Goal: Find contact information: Find contact information

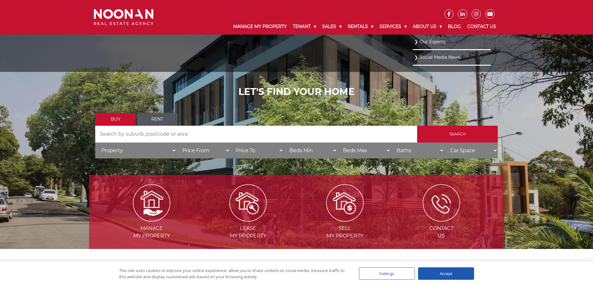
click at [417, 42] on link "Our Experts" at bounding box center [451, 42] width 75 height 8
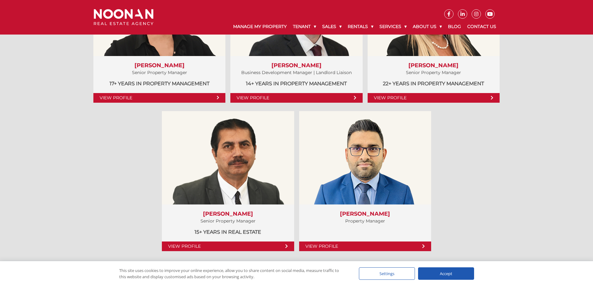
scroll to position [280, 0]
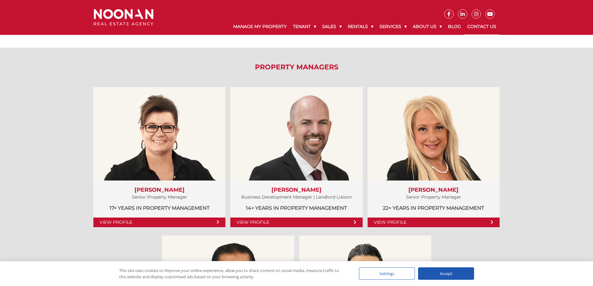
click at [490, 27] on link "Contact Us" at bounding box center [481, 27] width 35 height 16
